Goal: Check status

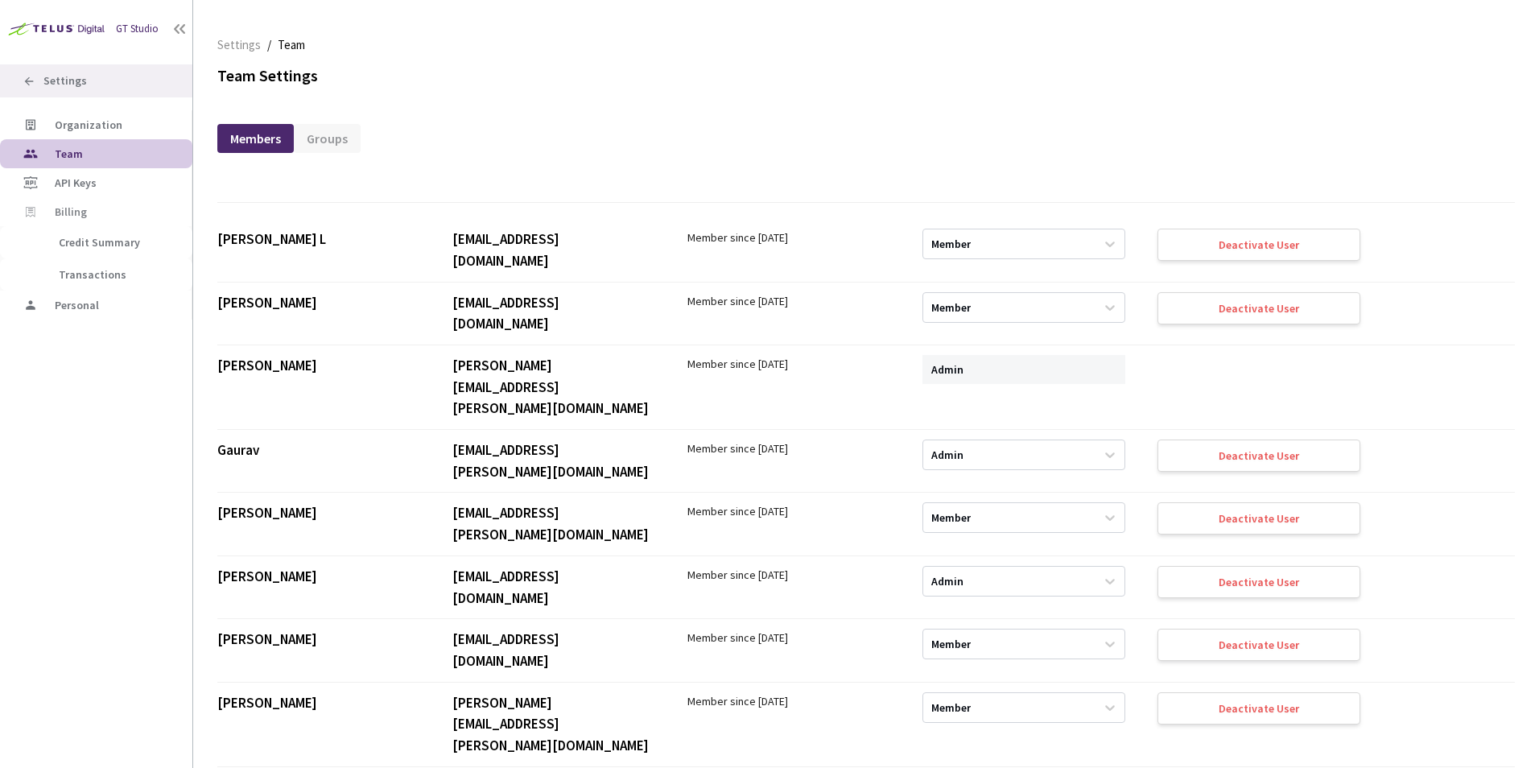
click at [105, 83] on div "Settings" at bounding box center [96, 80] width 192 height 33
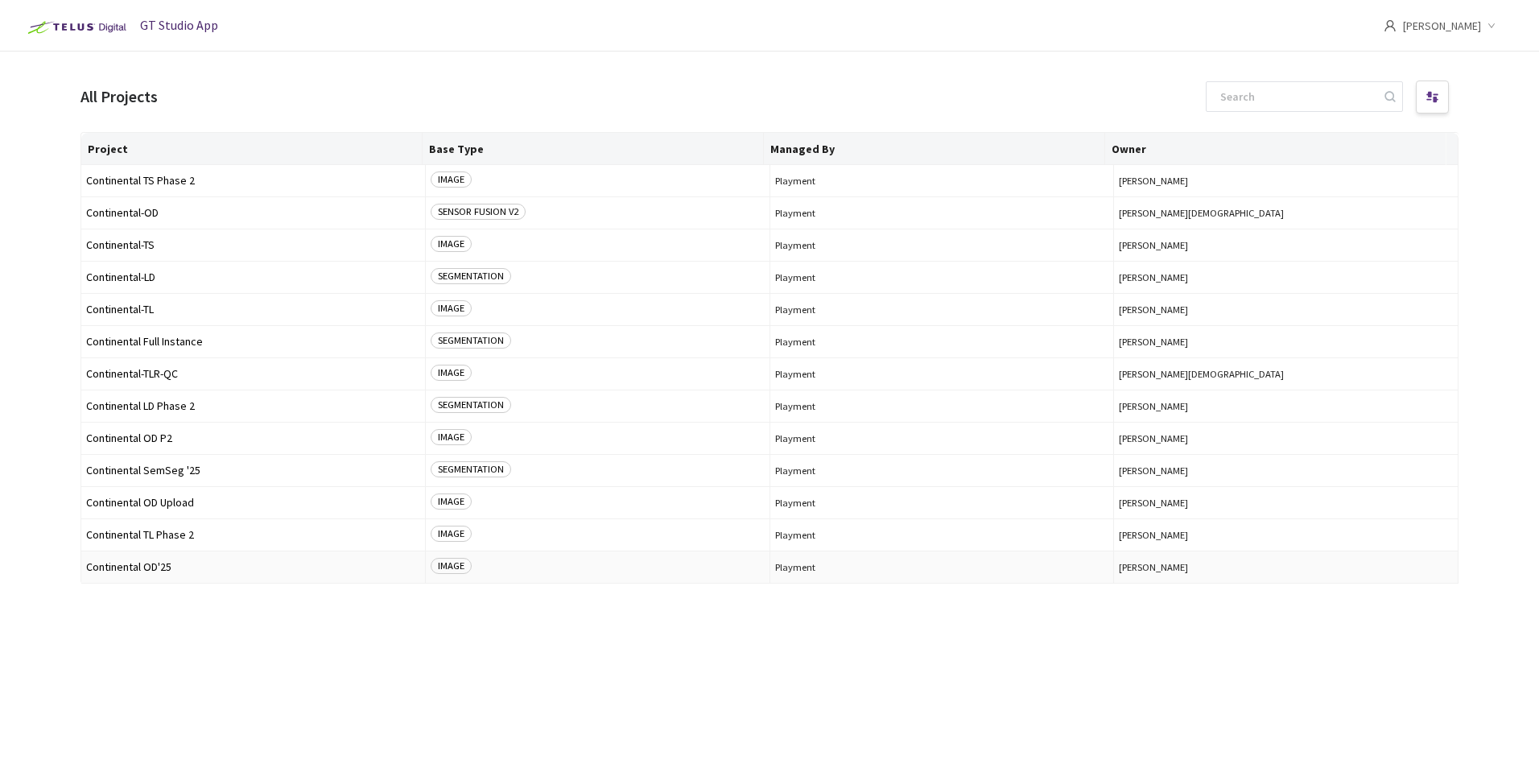
click at [133, 563] on span "Continental OD'25" at bounding box center [253, 567] width 334 height 12
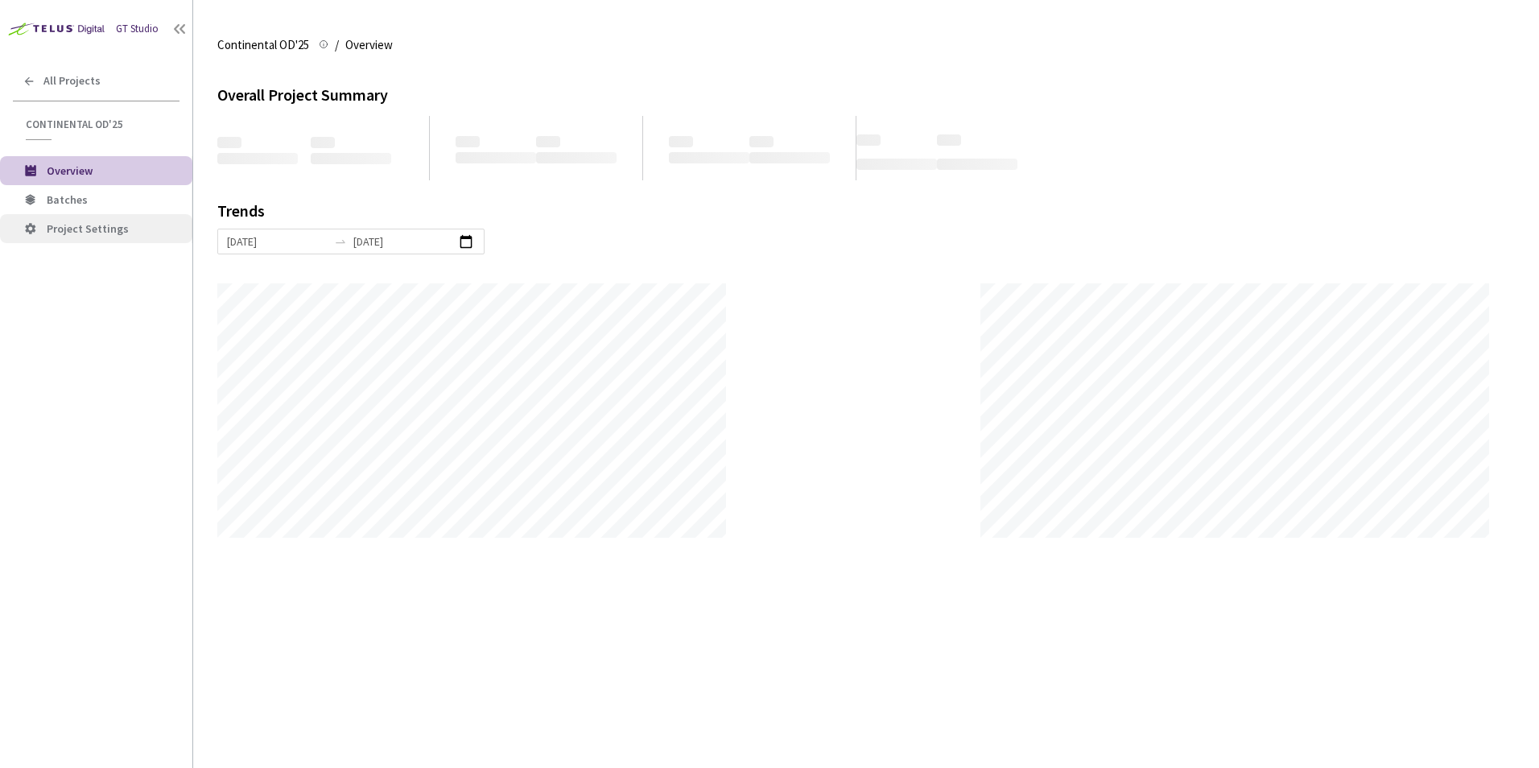
scroll to position [768, 1539]
click at [95, 195] on span "Batches" at bounding box center [113, 200] width 133 height 14
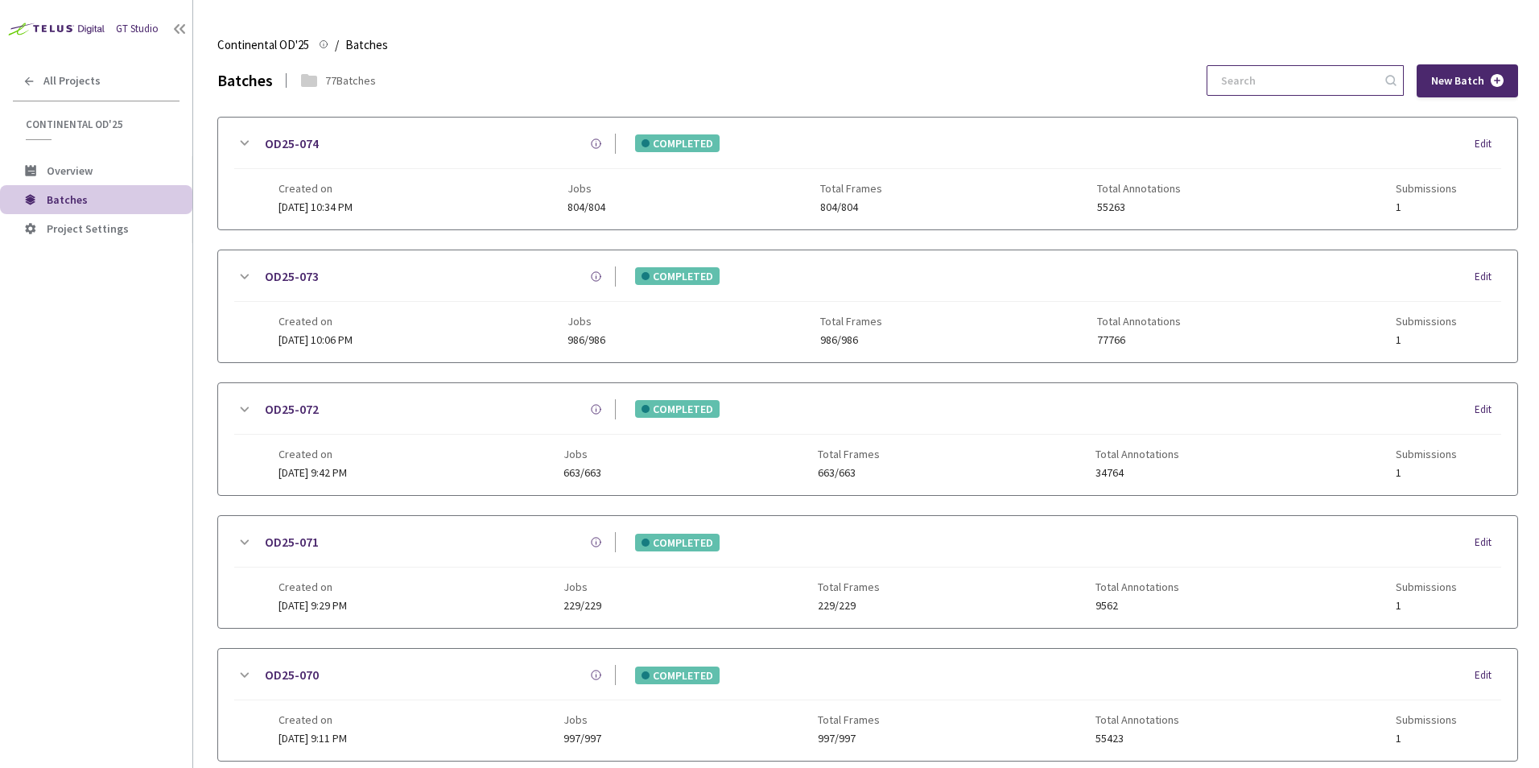
click at [1333, 80] on input at bounding box center [1296, 80] width 171 height 29
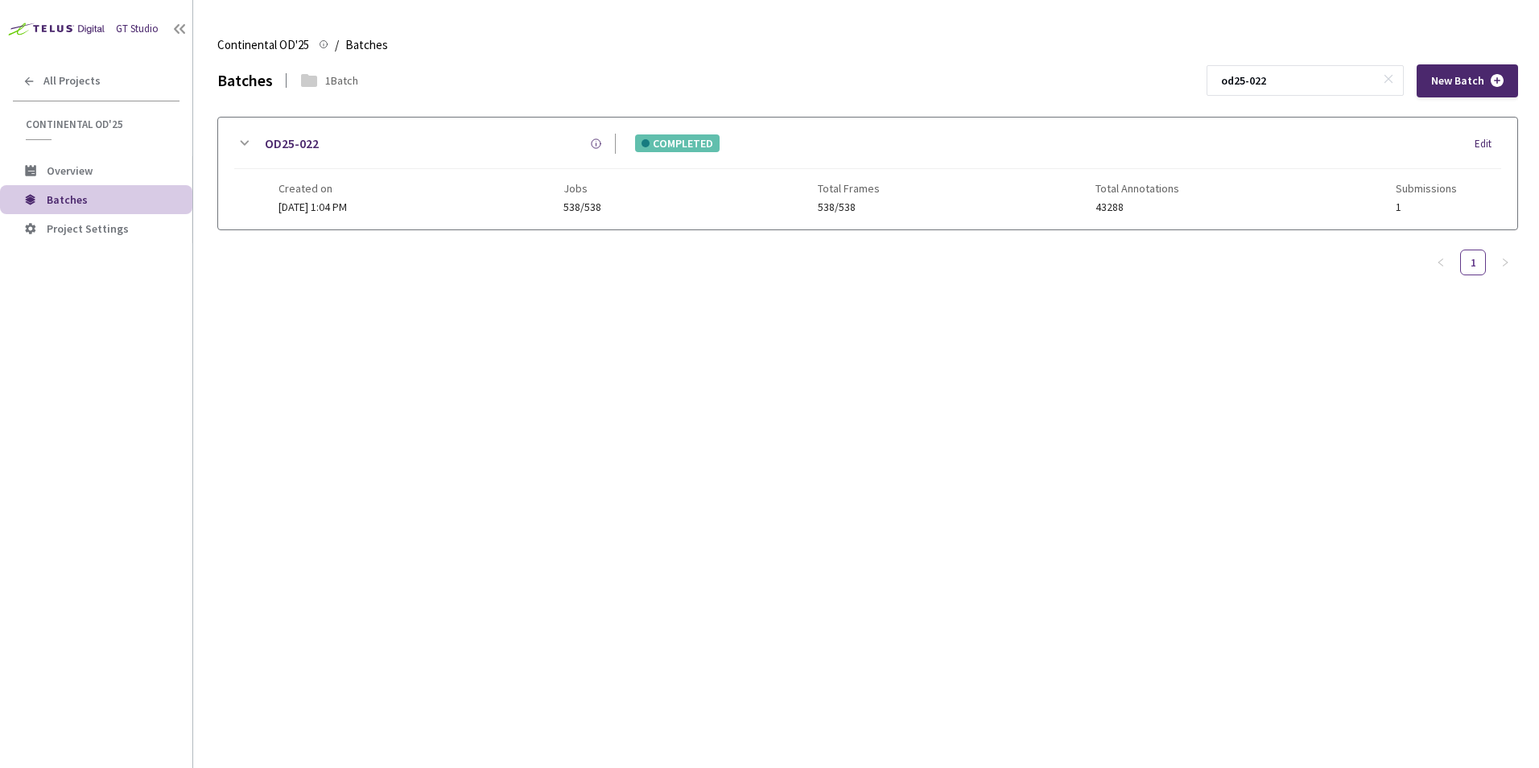
type input "od25-022"
click at [250, 143] on icon at bounding box center [243, 143] width 19 height 19
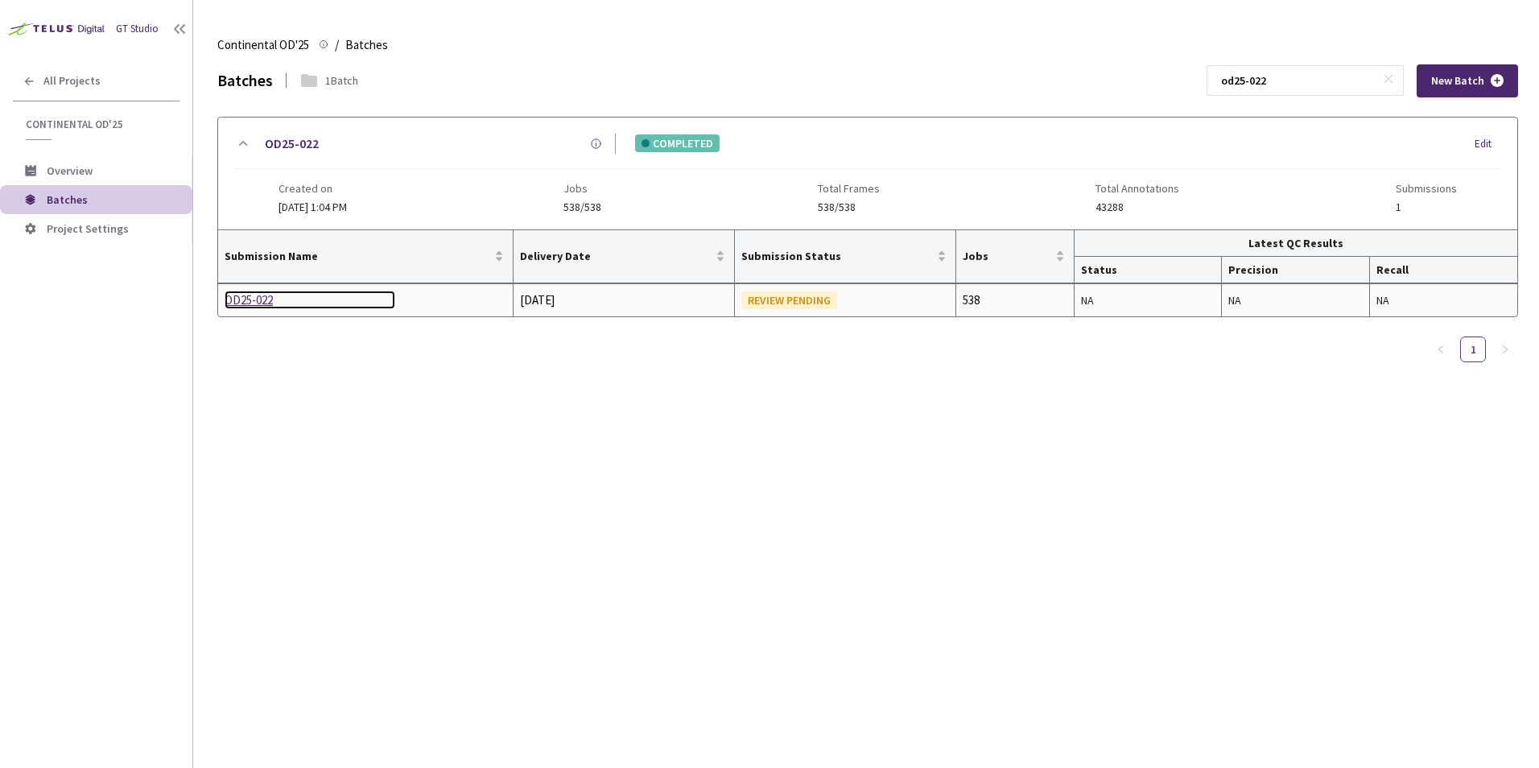
click at [250, 307] on div "OD25-022" at bounding box center [310, 300] width 171 height 19
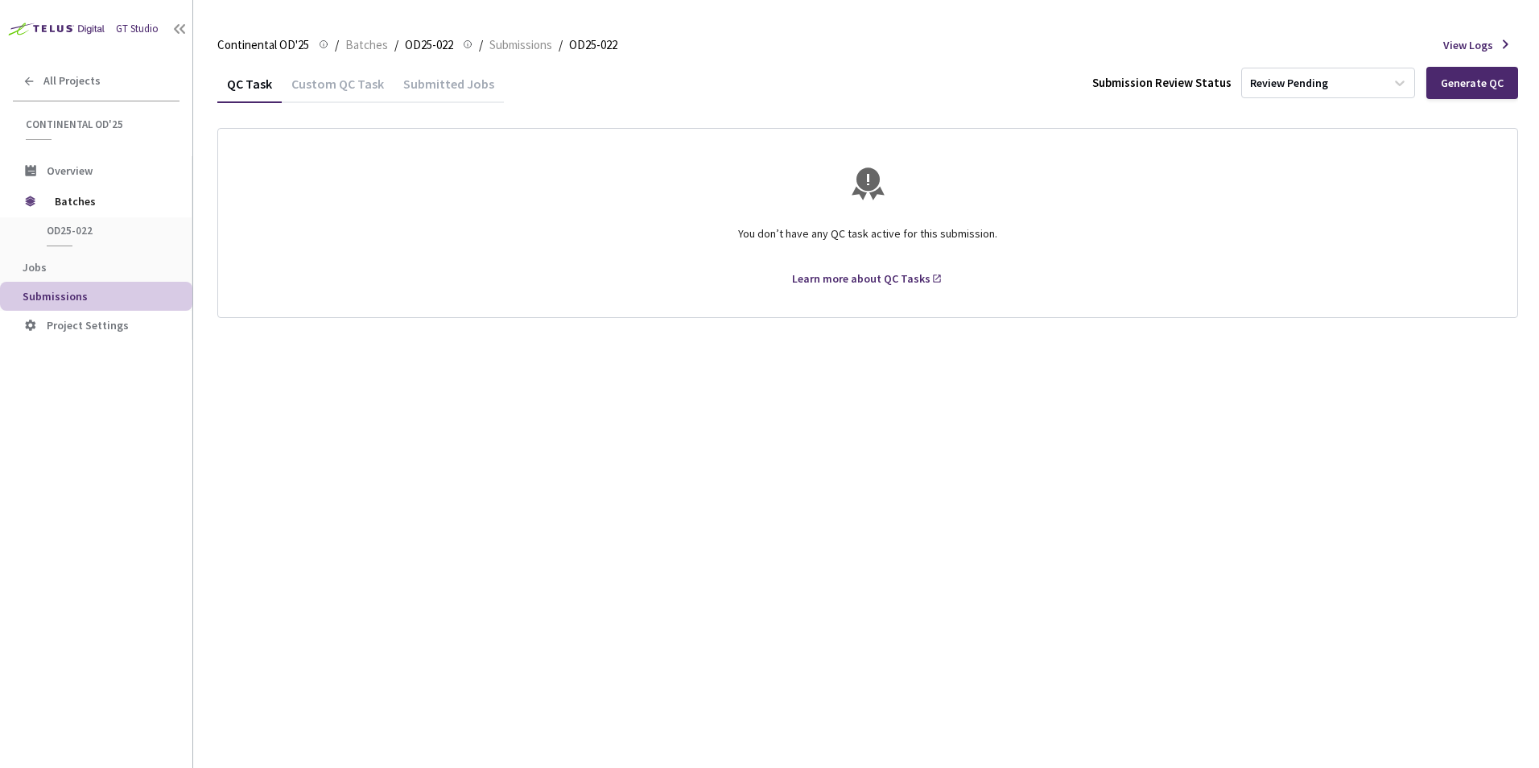
click at [308, 69] on div "Custom QC Task" at bounding box center [338, 81] width 112 height 35
